Goal: Information Seeking & Learning: Learn about a topic

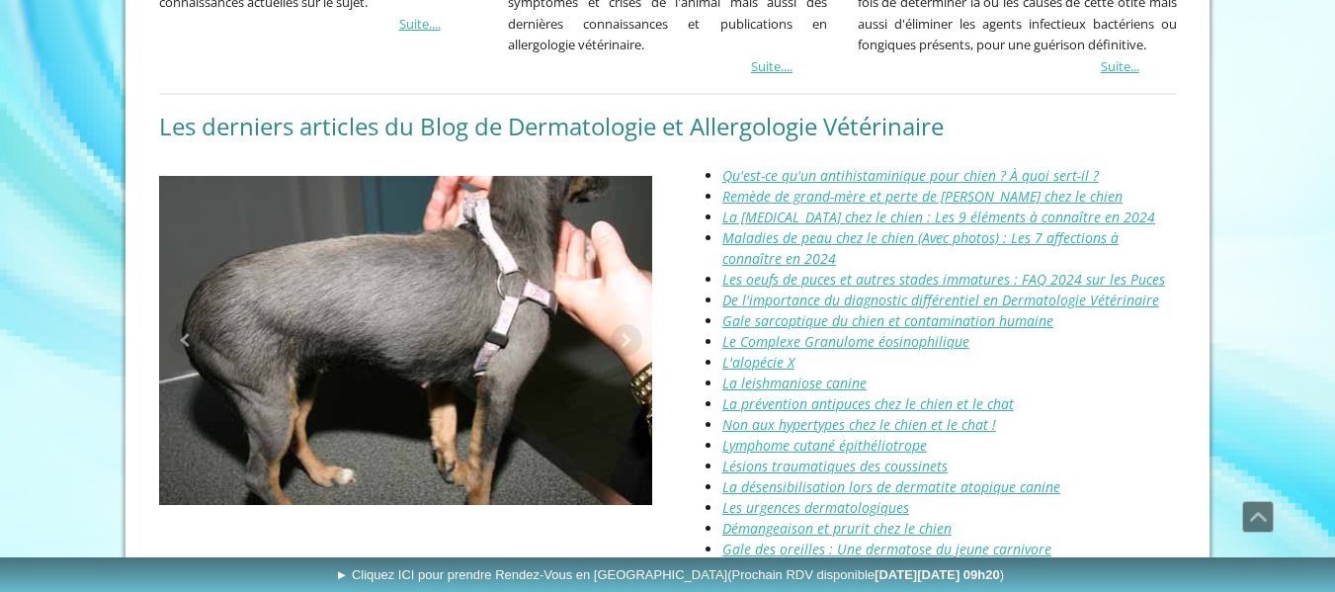
scroll to position [2186, 0]
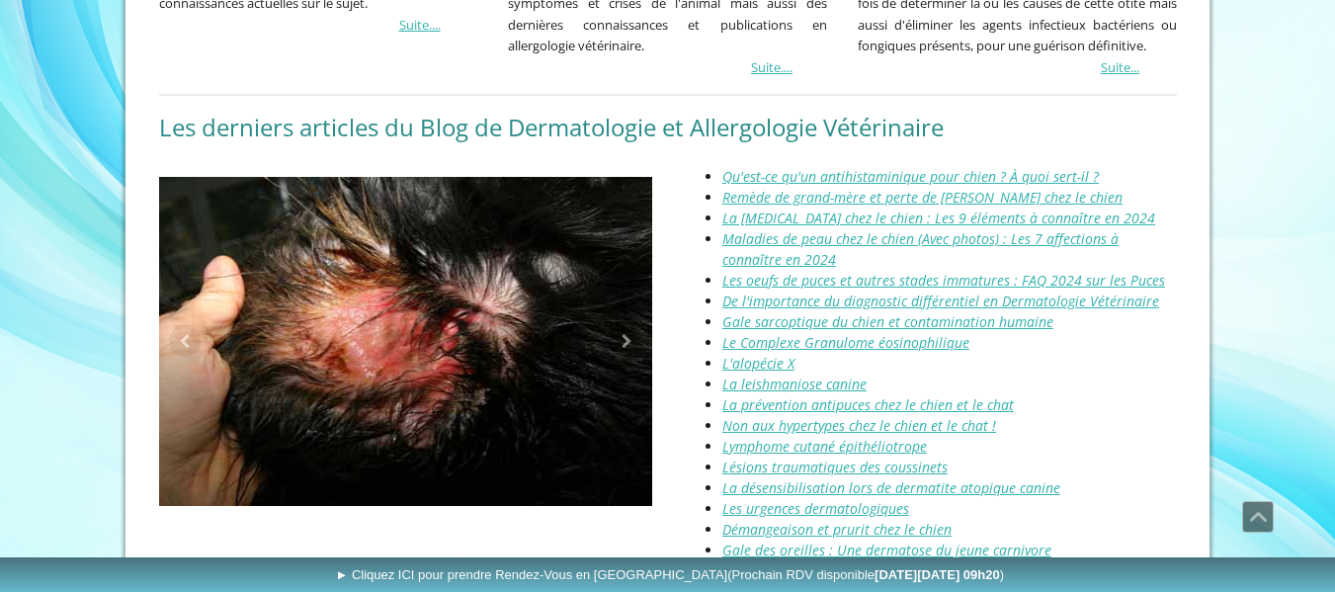
click at [1026, 167] on span "Qu'est-ce qu'un antihistaminique pour chien ? À quoi sert-il ?" at bounding box center [910, 176] width 377 height 19
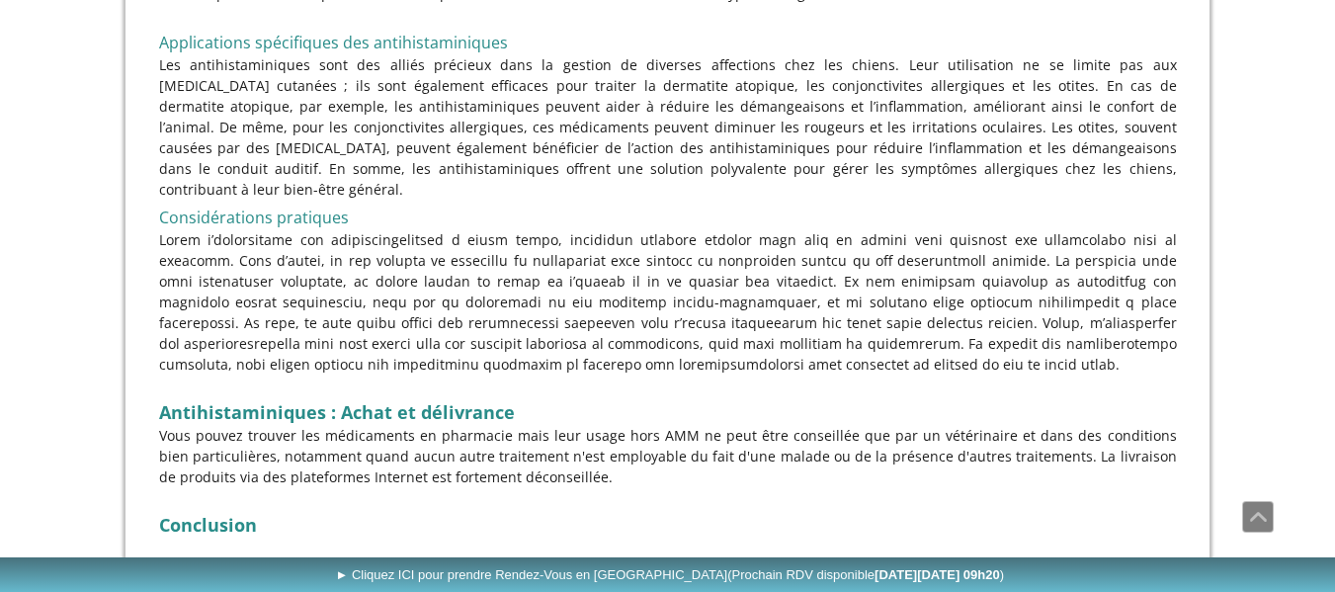
scroll to position [4348, 0]
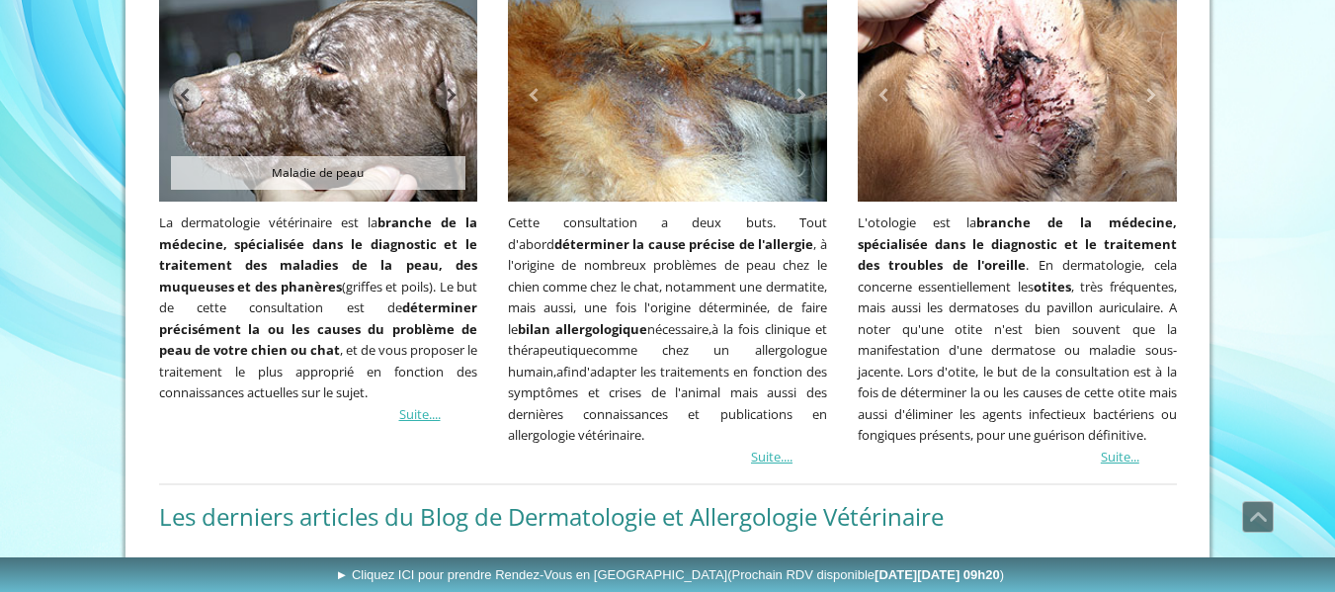
scroll to position [1791, 0]
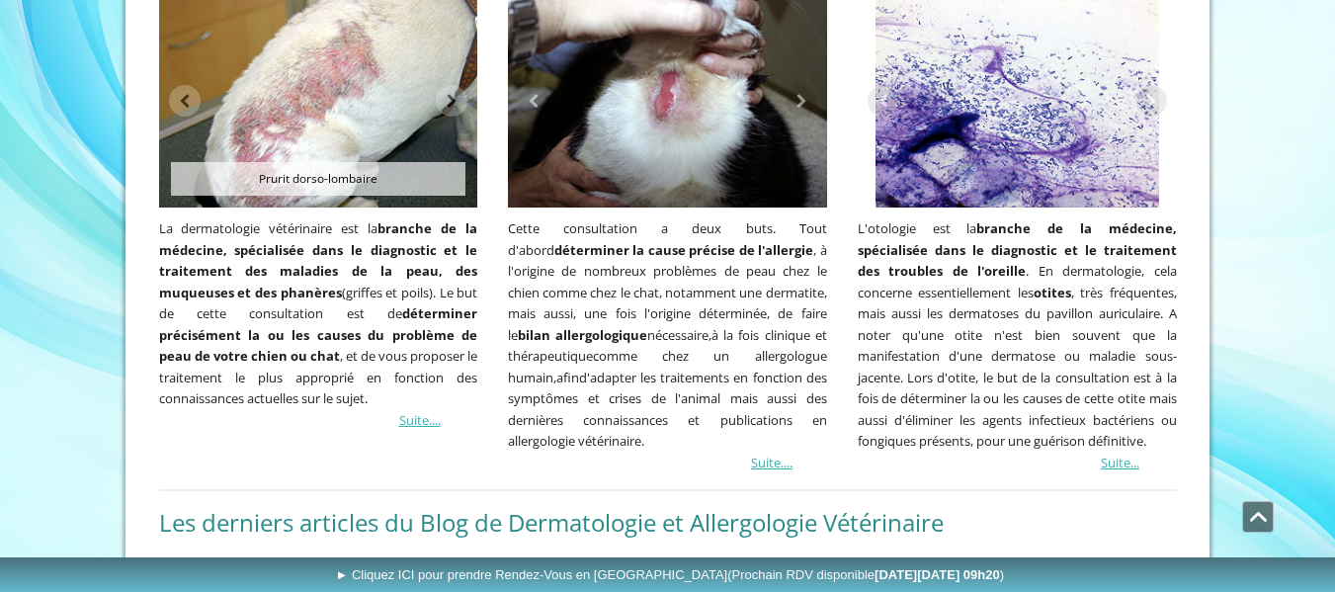
click at [1264, 520] on span "Défiler vers le haut" at bounding box center [1258, 517] width 30 height 30
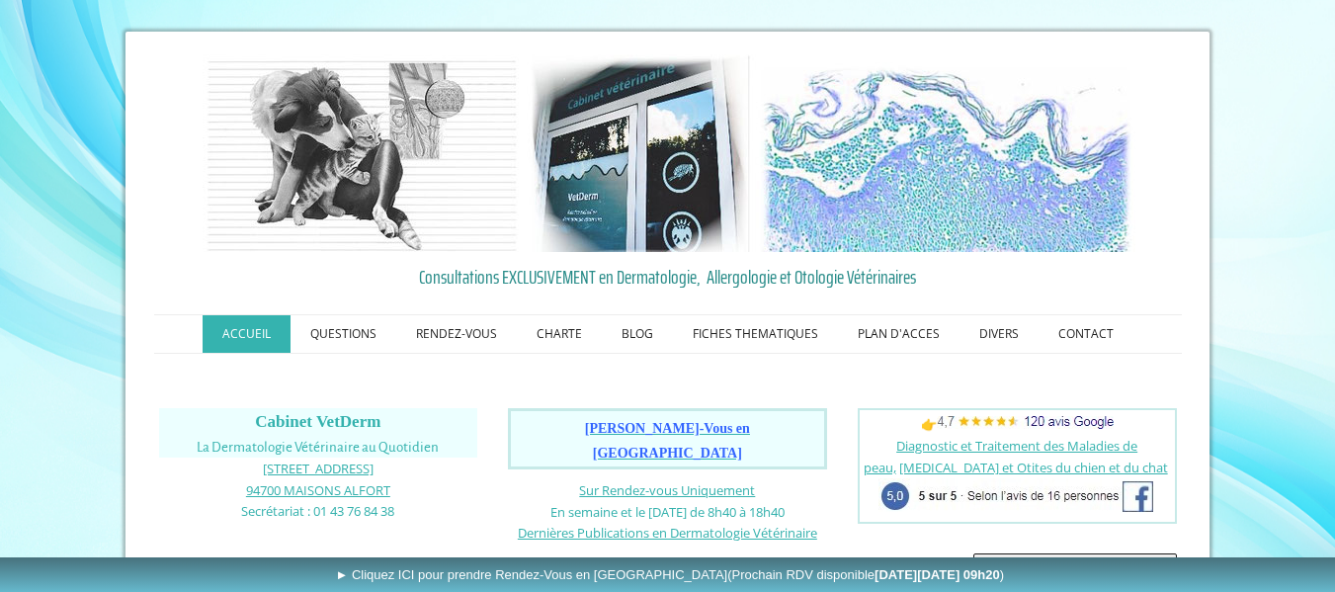
scroll to position [0, 0]
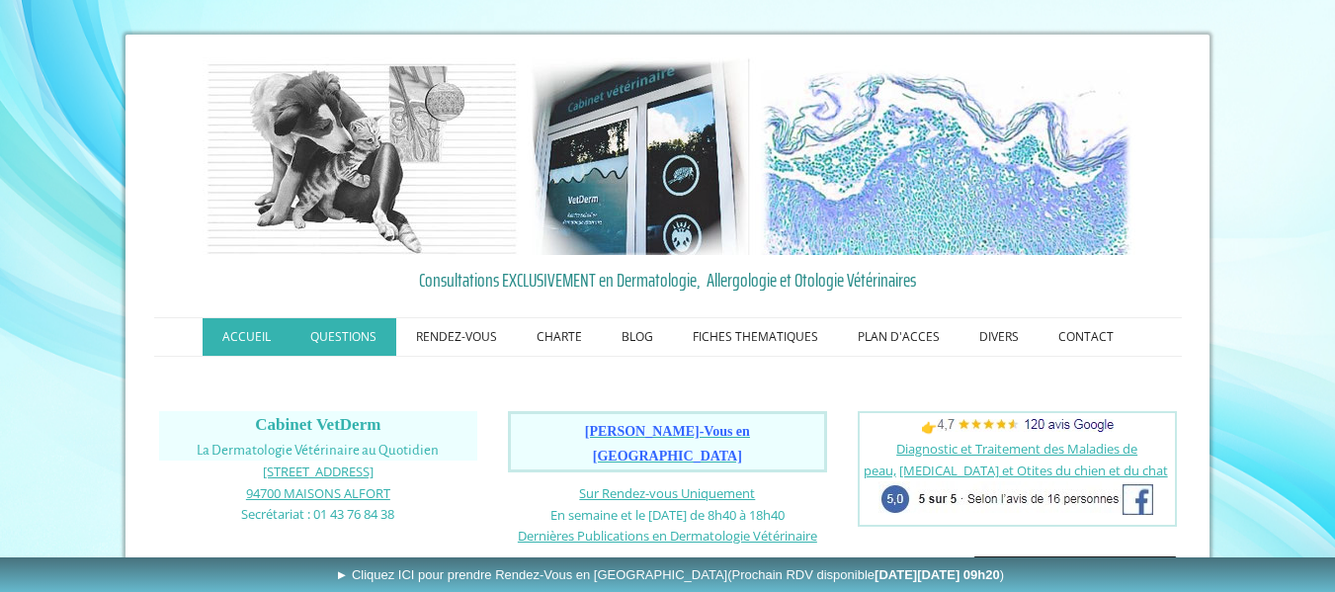
click at [360, 332] on link "QUESTIONS" at bounding box center [344, 337] width 106 height 38
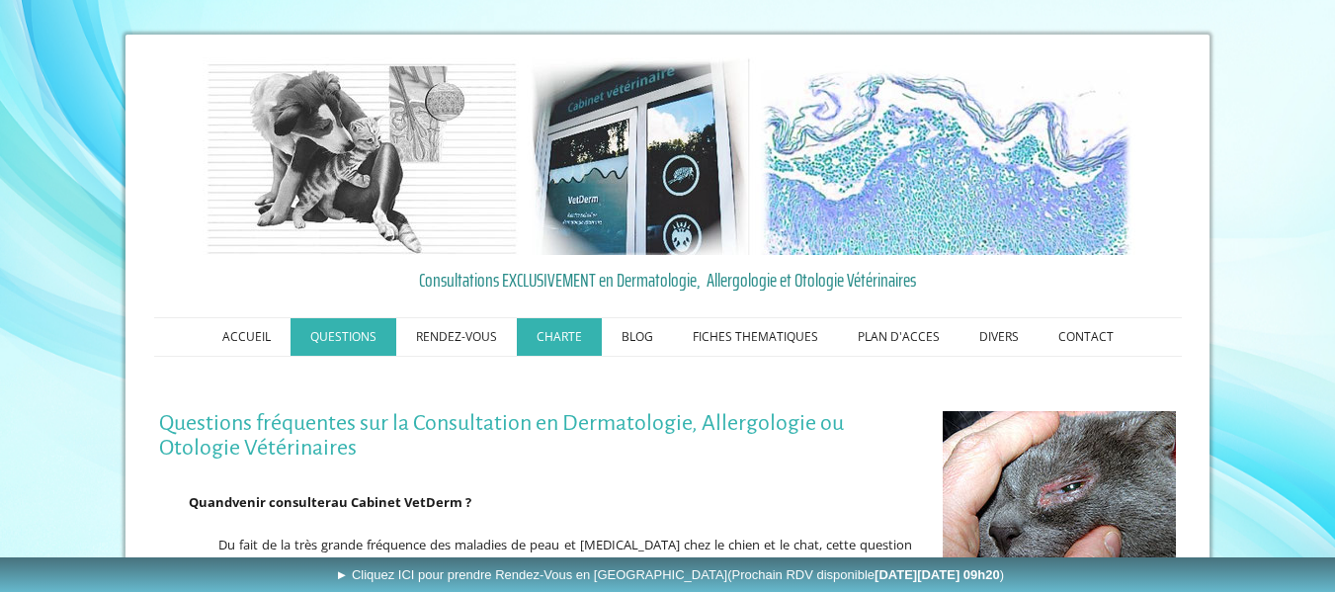
click at [579, 341] on link "CHARTE" at bounding box center [559, 337] width 85 height 38
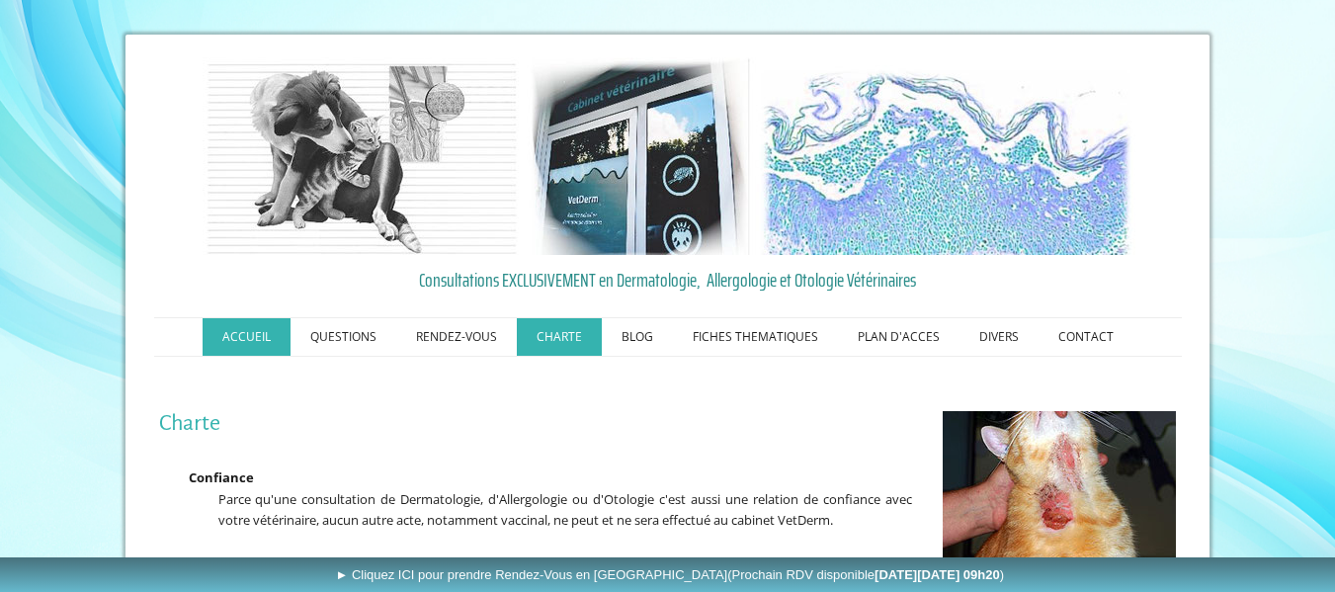
click at [236, 337] on link "ACCUEIL" at bounding box center [247, 337] width 88 height 38
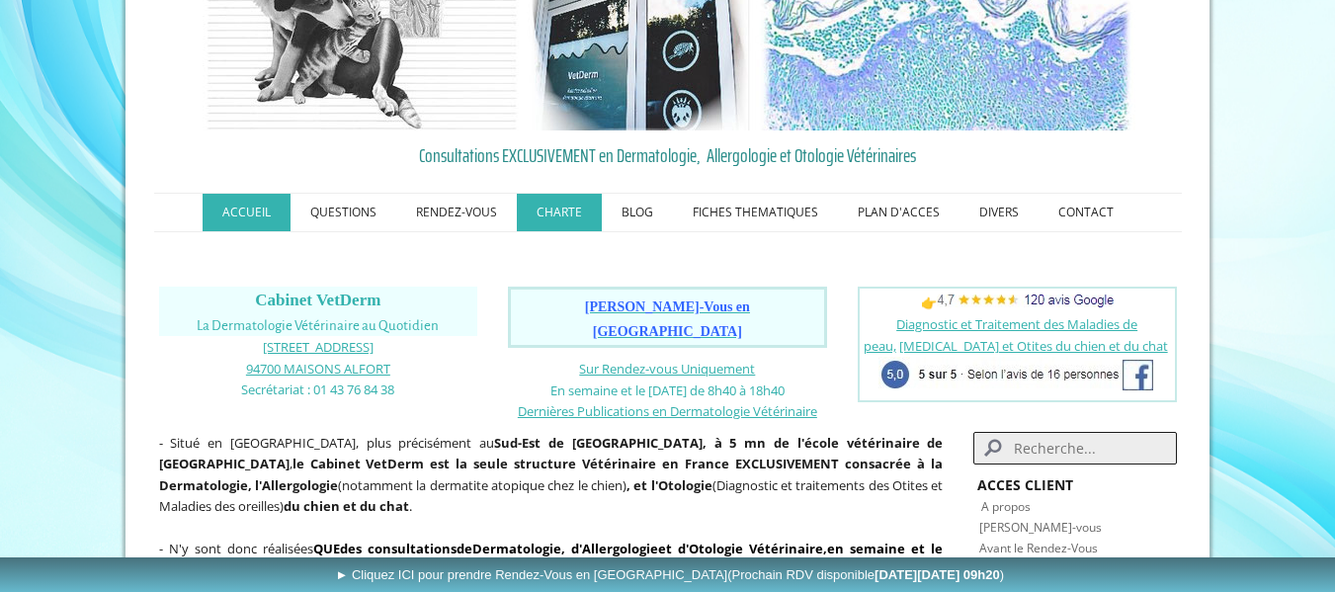
scroll to position [99, 0]
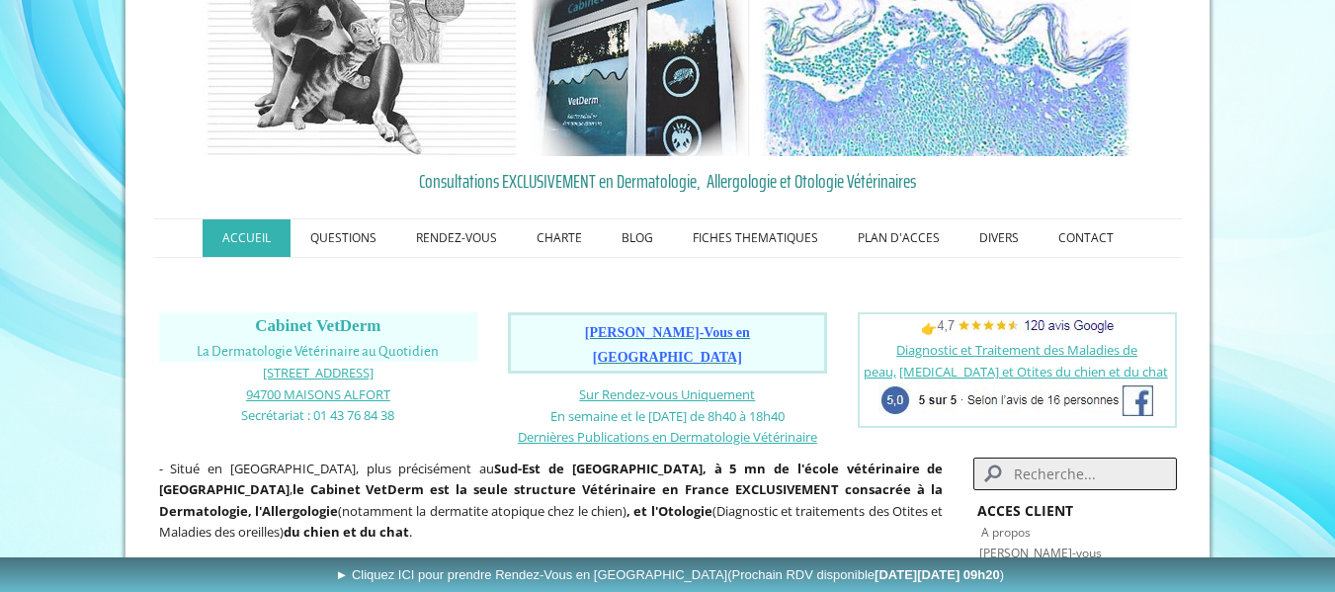
click at [663, 336] on span "Prendre Rendez-Vous en Ligne" at bounding box center [667, 345] width 165 height 40
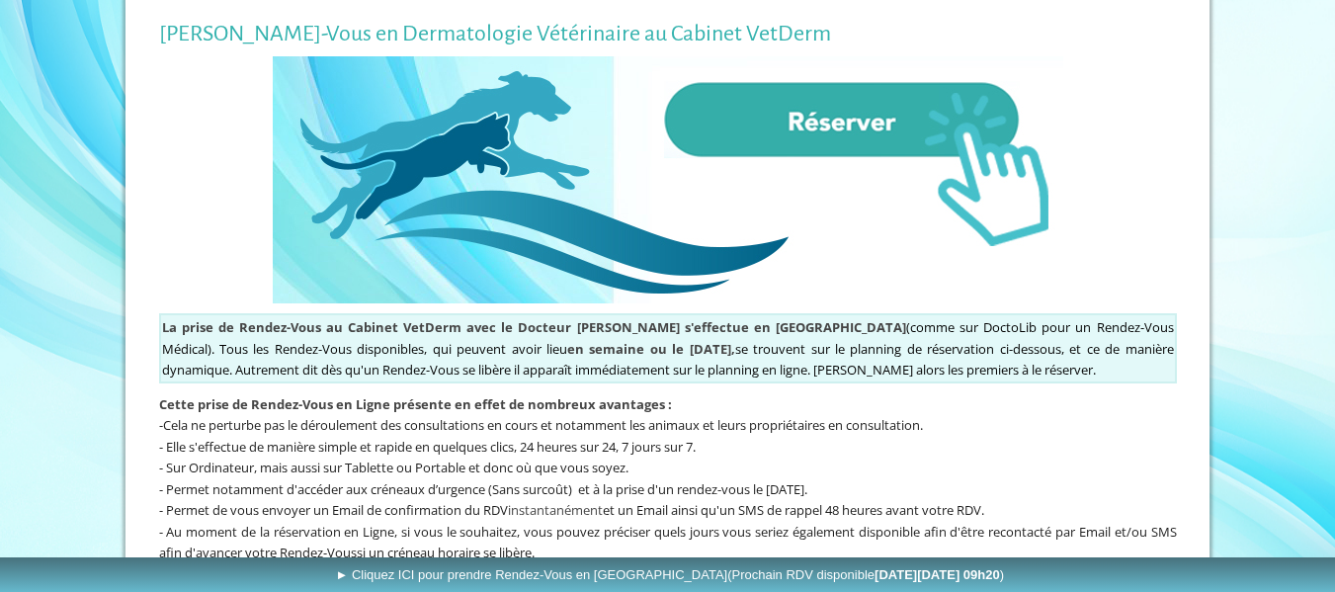
scroll to position [395, 0]
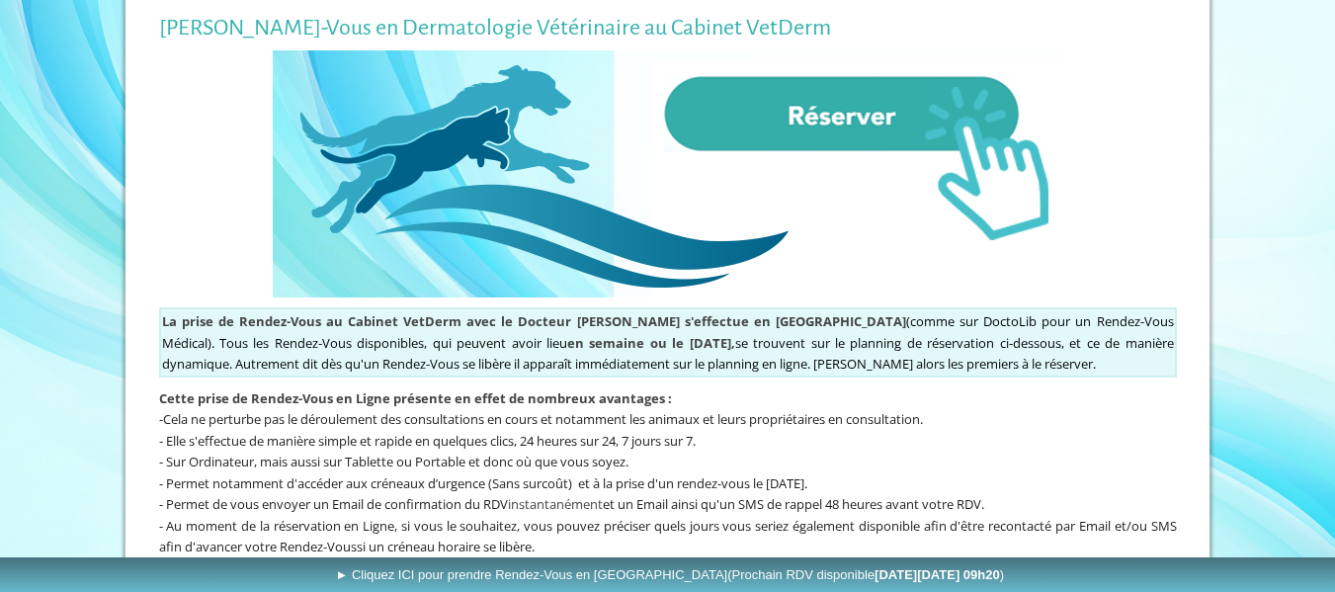
click at [840, 118] on img at bounding box center [668, 173] width 791 height 247
